Goal: Navigation & Orientation: Find specific page/section

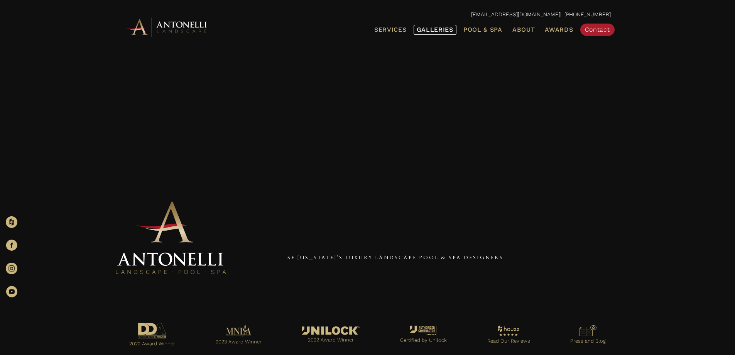
click at [455, 27] on link "Galleries" at bounding box center [435, 30] width 43 height 10
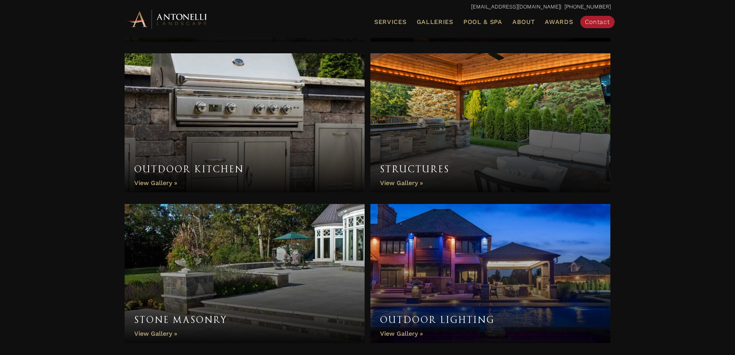
scroll to position [398, 0]
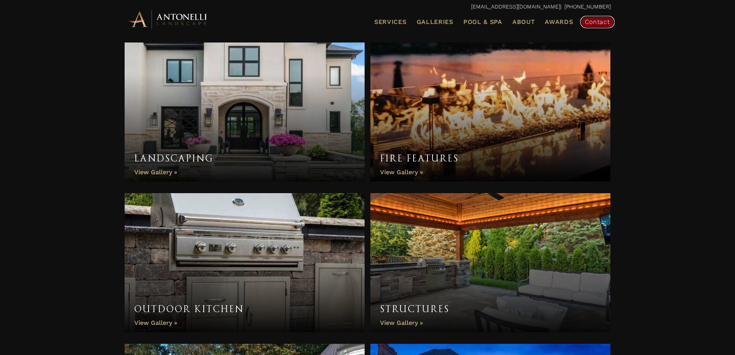
click at [601, 18] on span "Contact" at bounding box center [597, 21] width 25 height 7
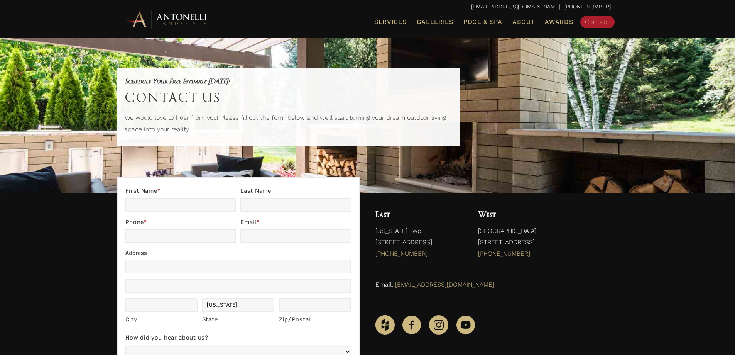
click at [442, 15] on ul "Services Landscape Design Landscape Installation Pool Design & Installation Pat…" at bounding box center [446, 22] width 342 height 16
click at [440, 17] on link "Galleries" at bounding box center [435, 22] width 43 height 10
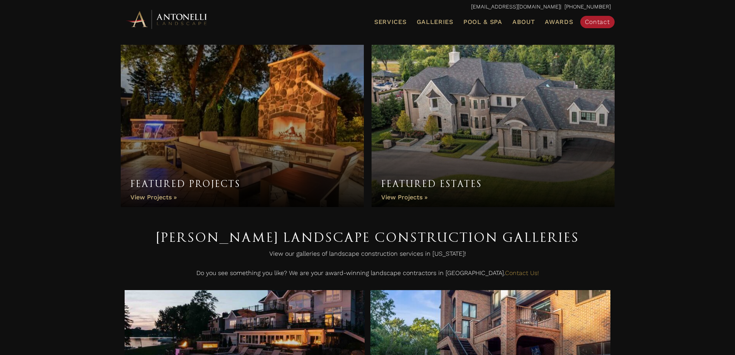
click at [414, 195] on link "Featured Estates" at bounding box center [493, 126] width 243 height 162
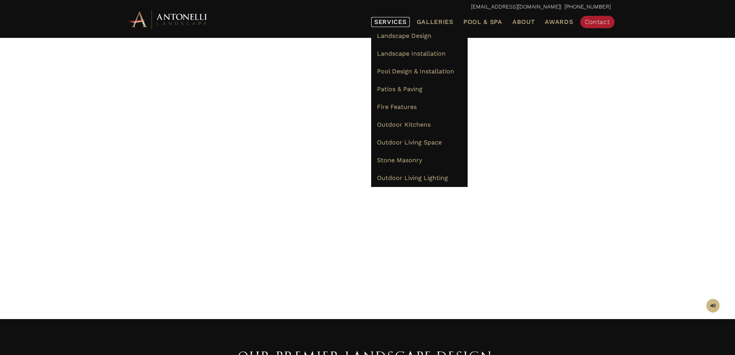
click at [400, 19] on span "Services" at bounding box center [390, 22] width 32 height 6
click at [410, 147] on link "Outdoor Living Space" at bounding box center [419, 143] width 97 height 18
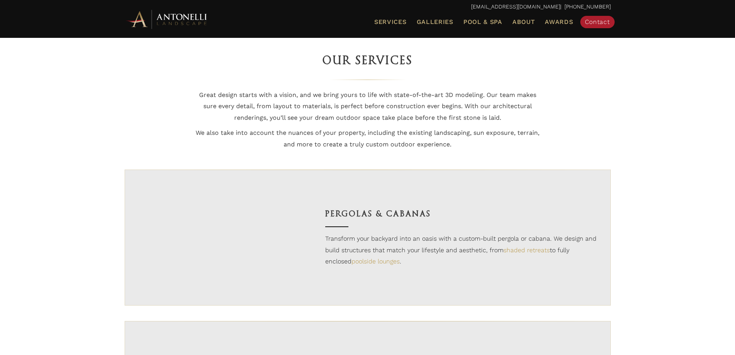
scroll to position [130, 0]
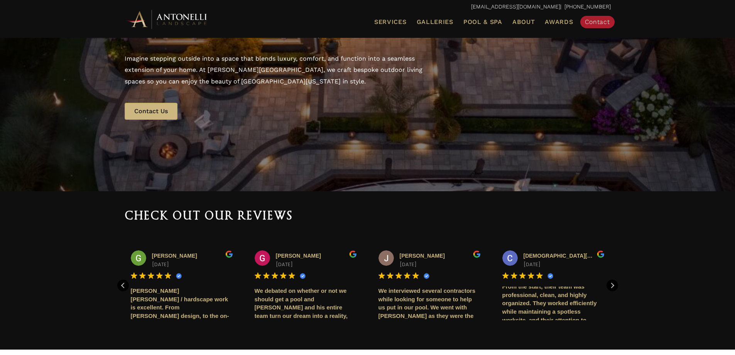
click at [191, 21] on img at bounding box center [167, 18] width 85 height 21
